Goal: Task Accomplishment & Management: Manage account settings

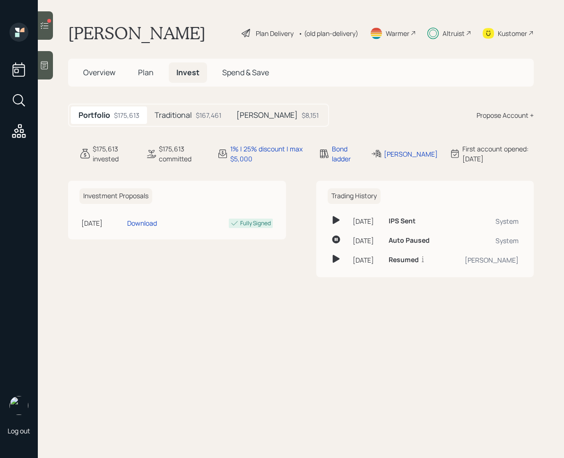
click at [187, 115] on h5 "Traditional" at bounding box center [173, 115] width 37 height 9
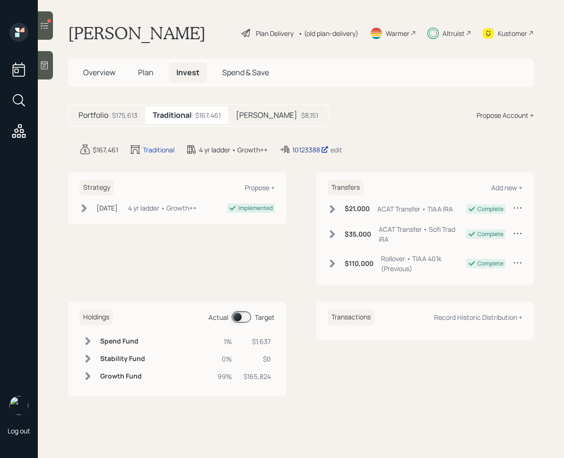
click at [304, 151] on div "10123388" at bounding box center [310, 150] width 36 height 10
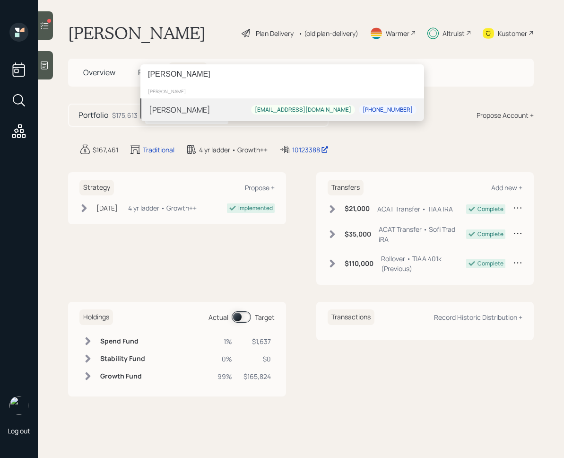
type input "[PERSON_NAME]"
click at [241, 107] on div "Michelle Davidson missydavidson777@gmail.com 513-478-9180" at bounding box center [282, 109] width 284 height 23
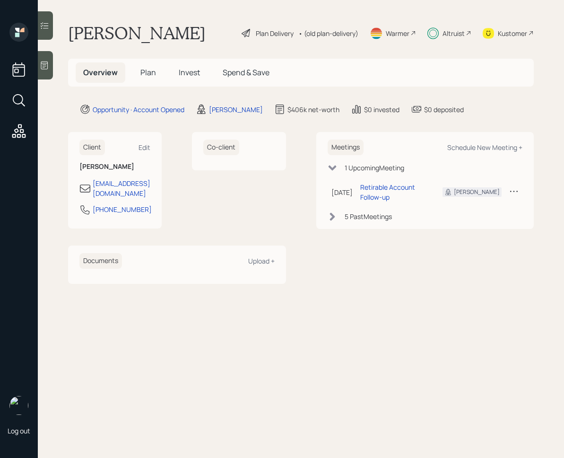
click at [191, 73] on span "Invest" at bounding box center [189, 72] width 21 height 10
